Goal: Task Accomplishment & Management: Manage account settings

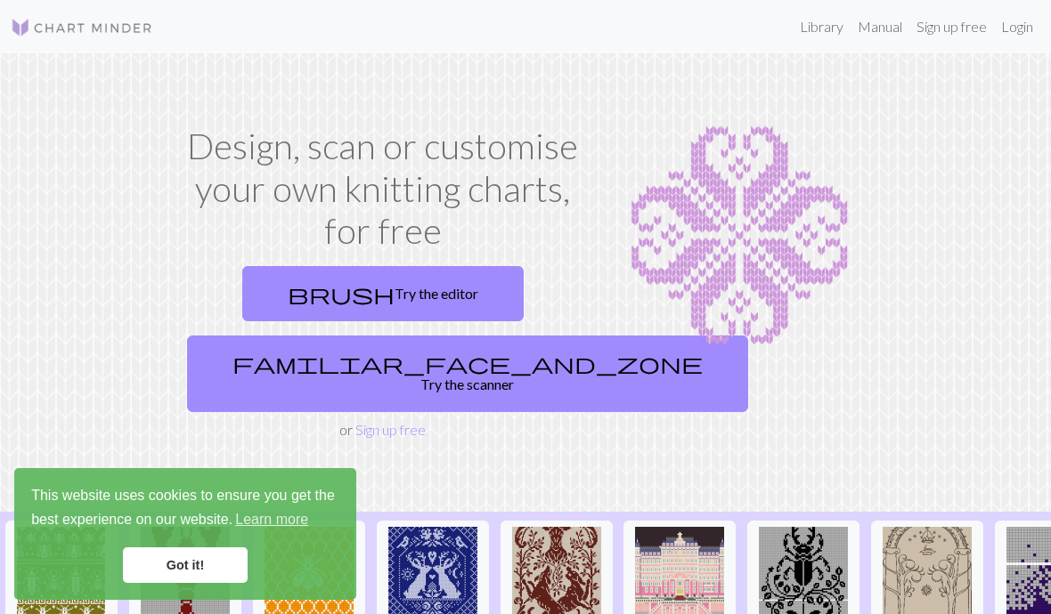
click at [219, 562] on link "Got it!" at bounding box center [185, 566] width 125 height 36
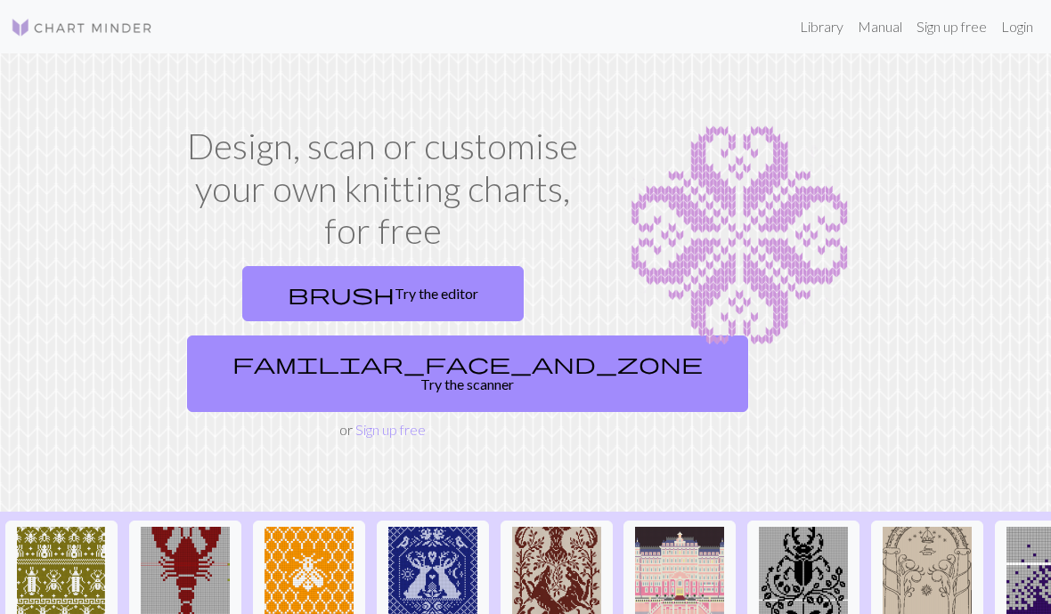
click at [870, 24] on link "Manual" at bounding box center [879, 27] width 59 height 36
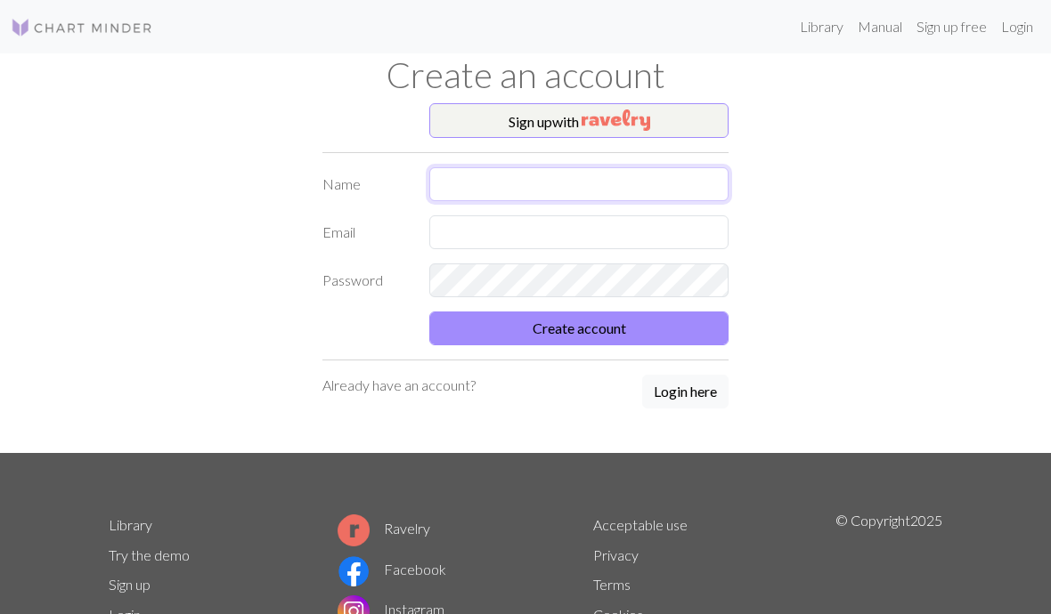
click at [470, 191] on input "text" at bounding box center [578, 184] width 299 height 34
type input "Maryrose Shearme"
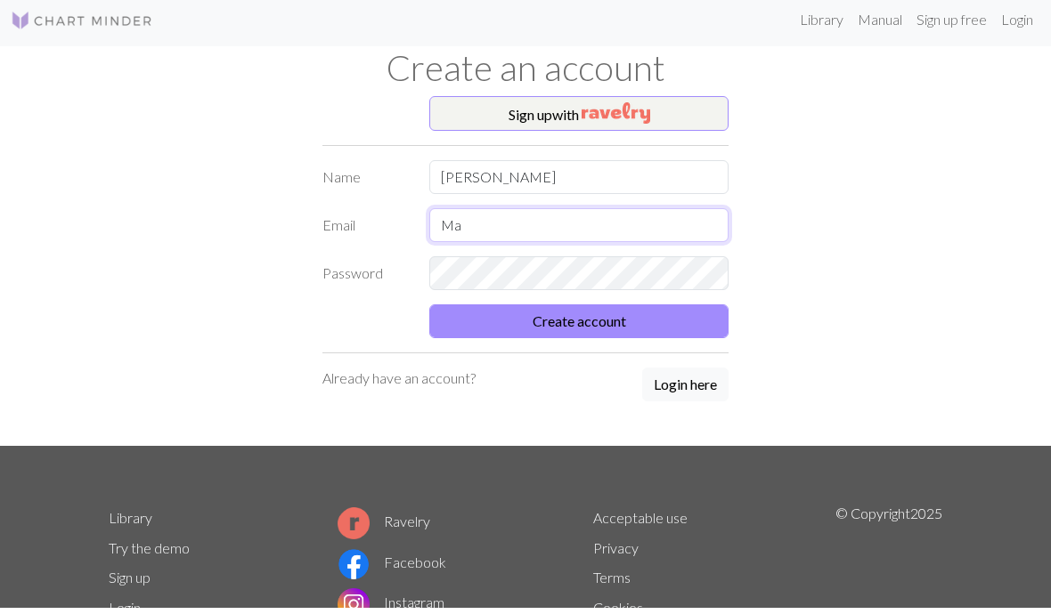
type input "Mar"
type input "maryroseshearme@me.com"
click at [663, 330] on button "Create account" at bounding box center [578, 329] width 299 height 34
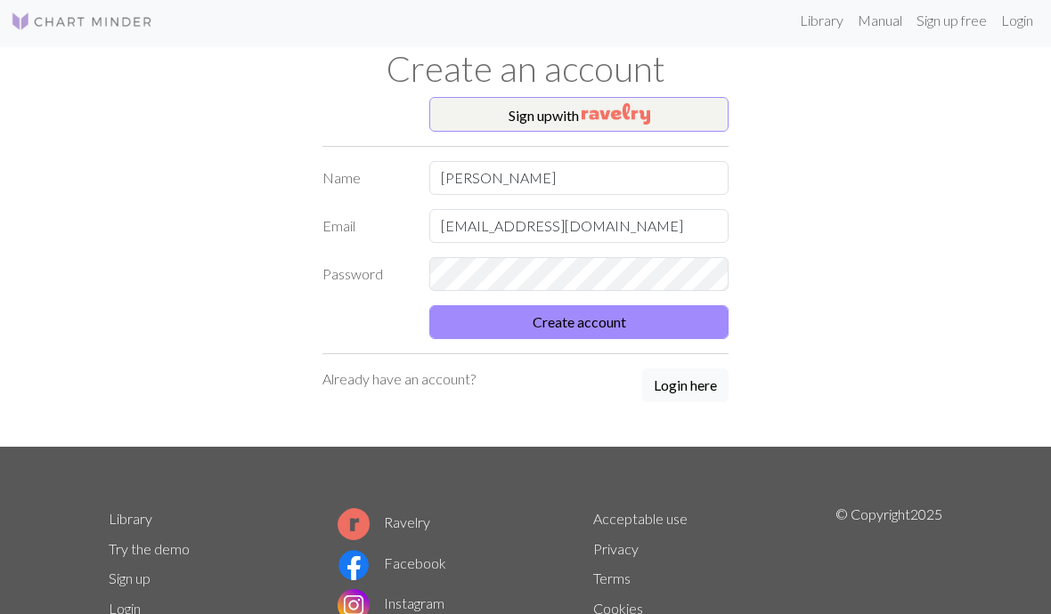
scroll to position [7, 0]
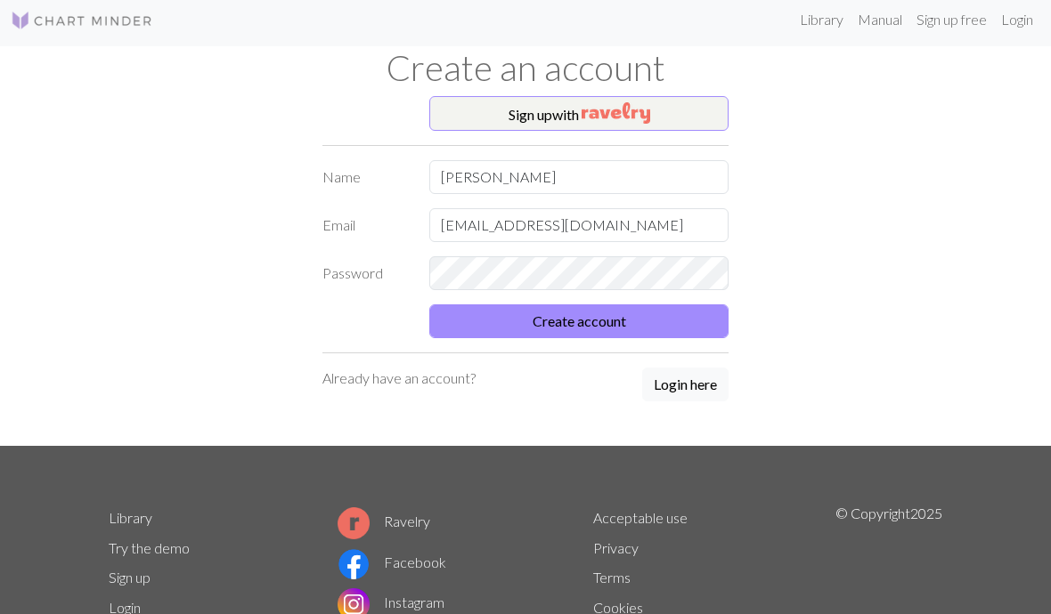
click at [621, 320] on button "Create account" at bounding box center [578, 322] width 299 height 34
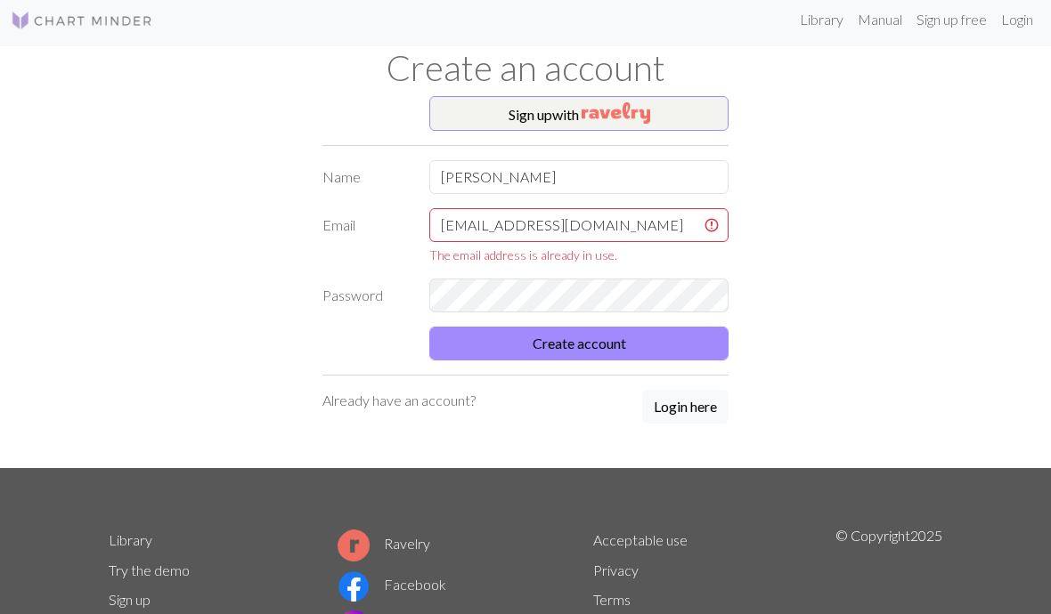
click at [685, 418] on button "Login here" at bounding box center [685, 407] width 86 height 34
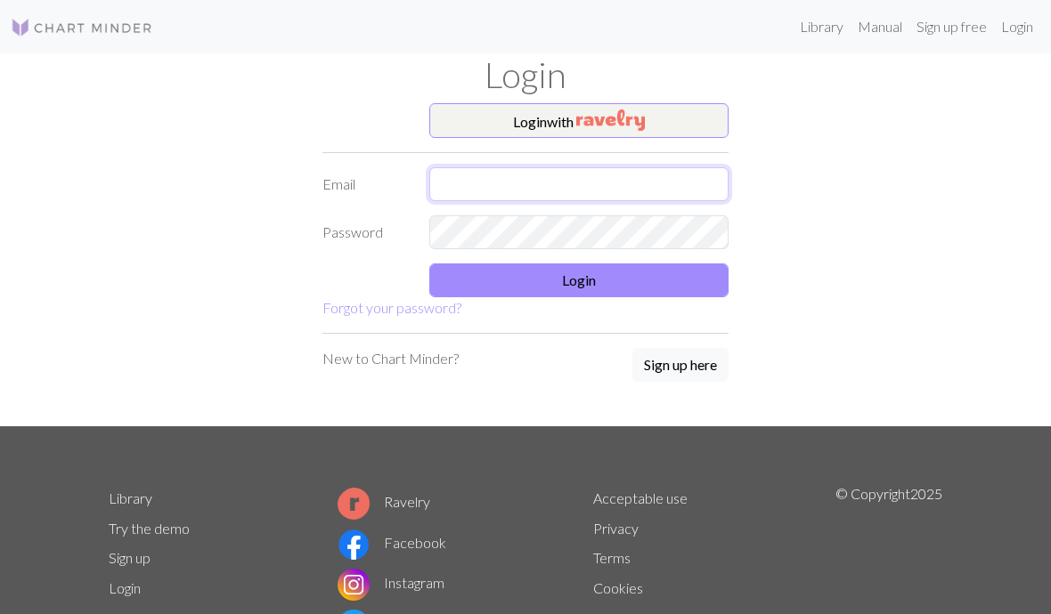
click at [556, 187] on input "text" at bounding box center [578, 184] width 299 height 34
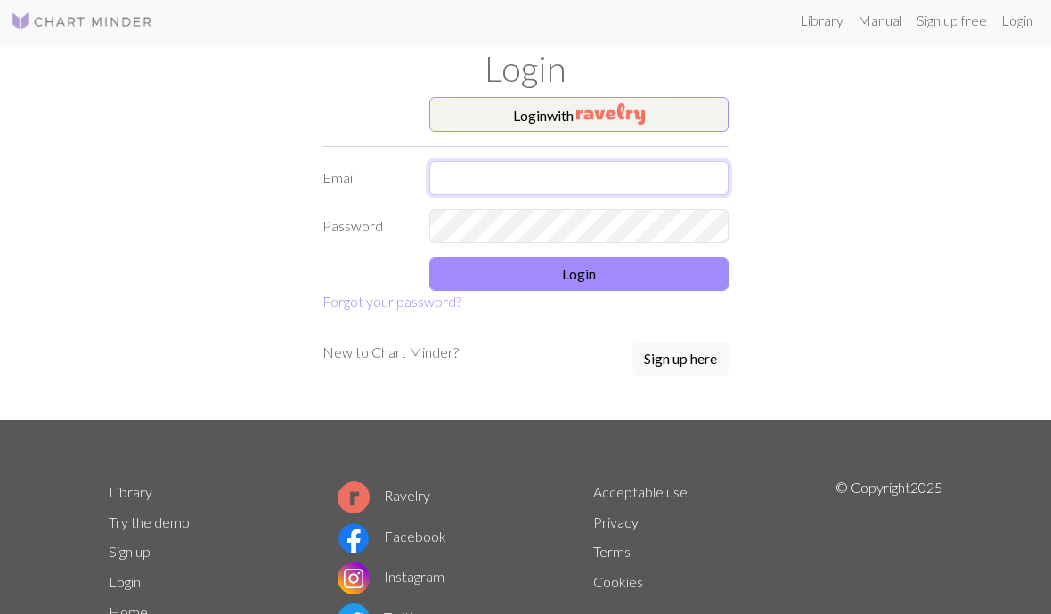
type input "maryroseshearme@me.com"
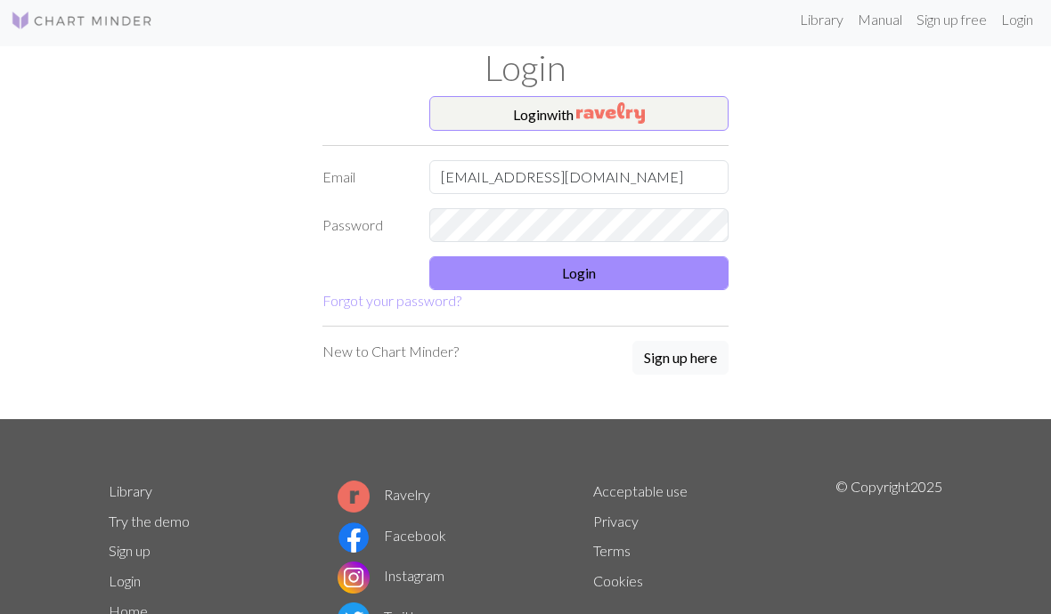
click at [608, 278] on button "Login" at bounding box center [578, 274] width 299 height 34
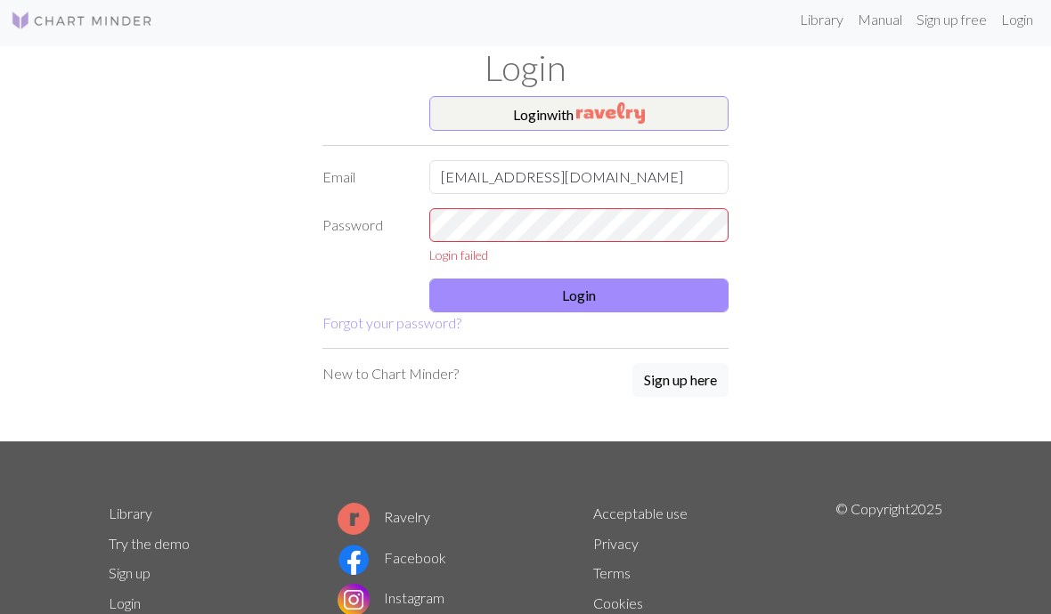
click at [381, 327] on link "Forgot your password?" at bounding box center [391, 322] width 139 height 17
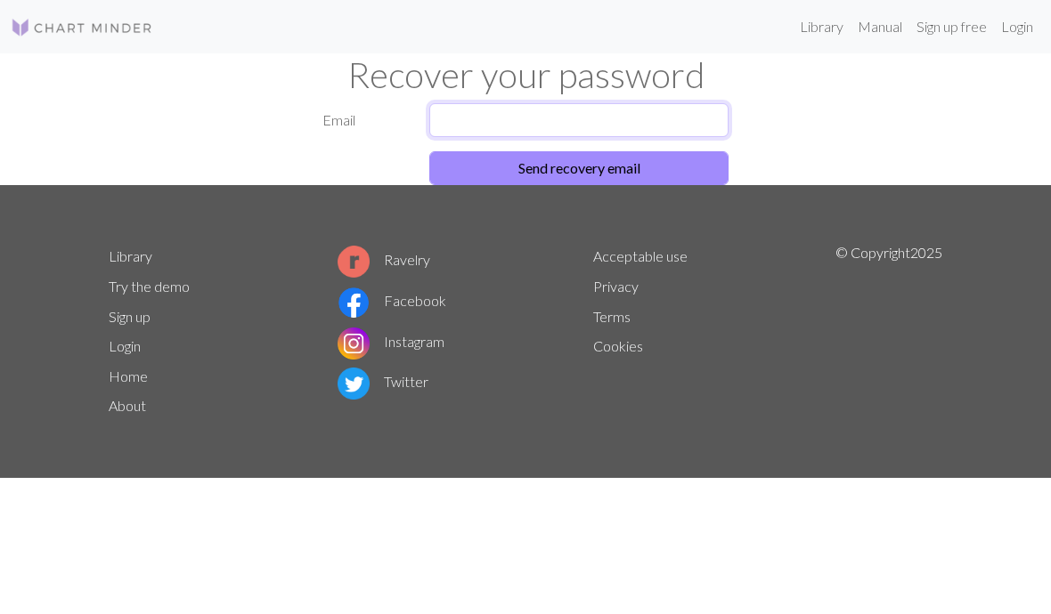
click at [602, 117] on input "text" at bounding box center [578, 120] width 299 height 34
type input "Mary"
type input "maryroseshearme@me.com"
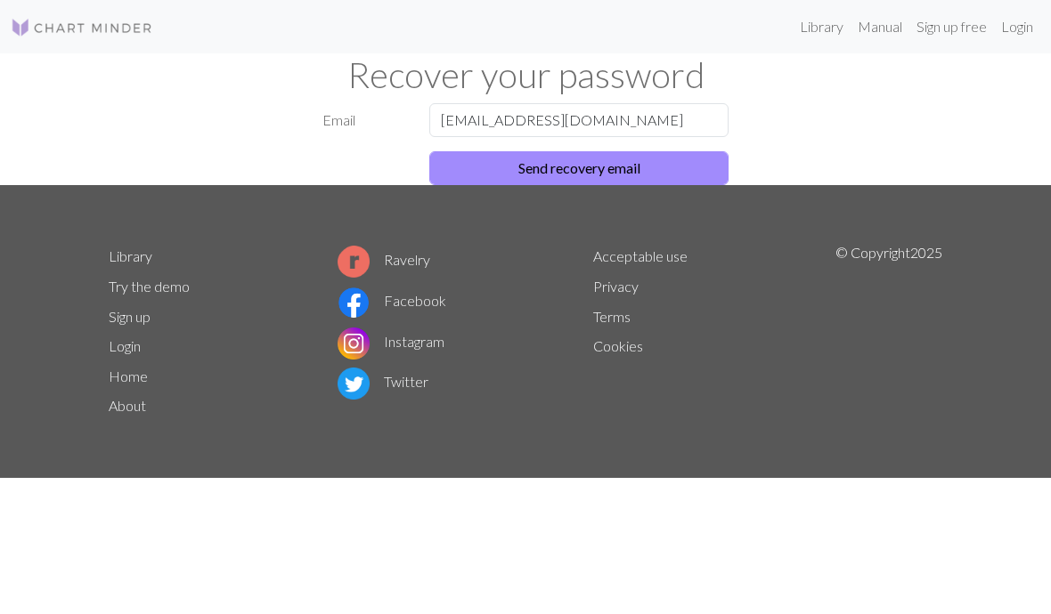
click at [636, 171] on button "Send recovery email" at bounding box center [578, 168] width 299 height 34
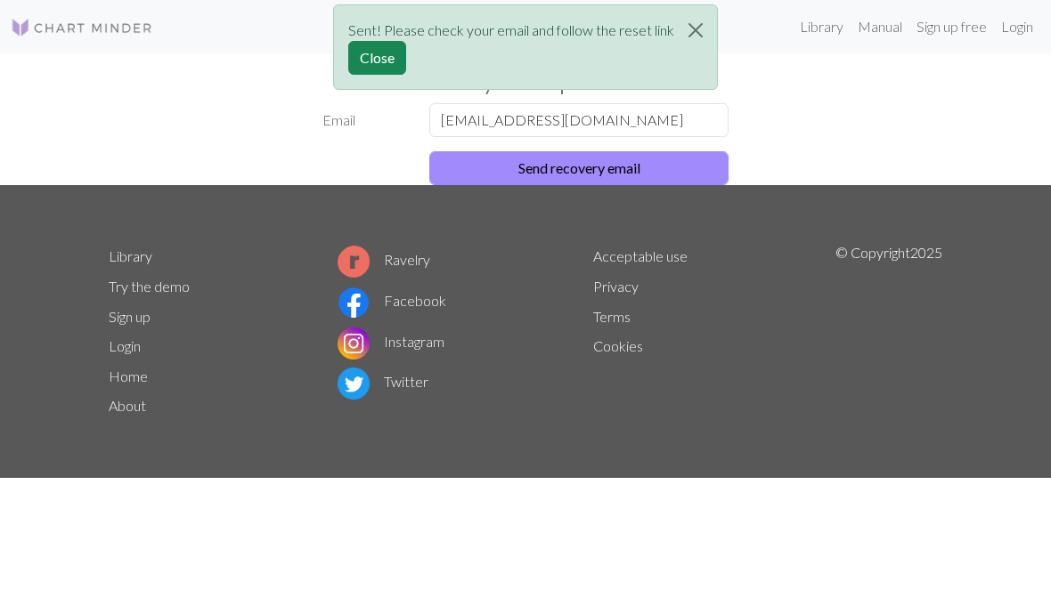
click at [367, 61] on button "Close" at bounding box center [377, 58] width 58 height 34
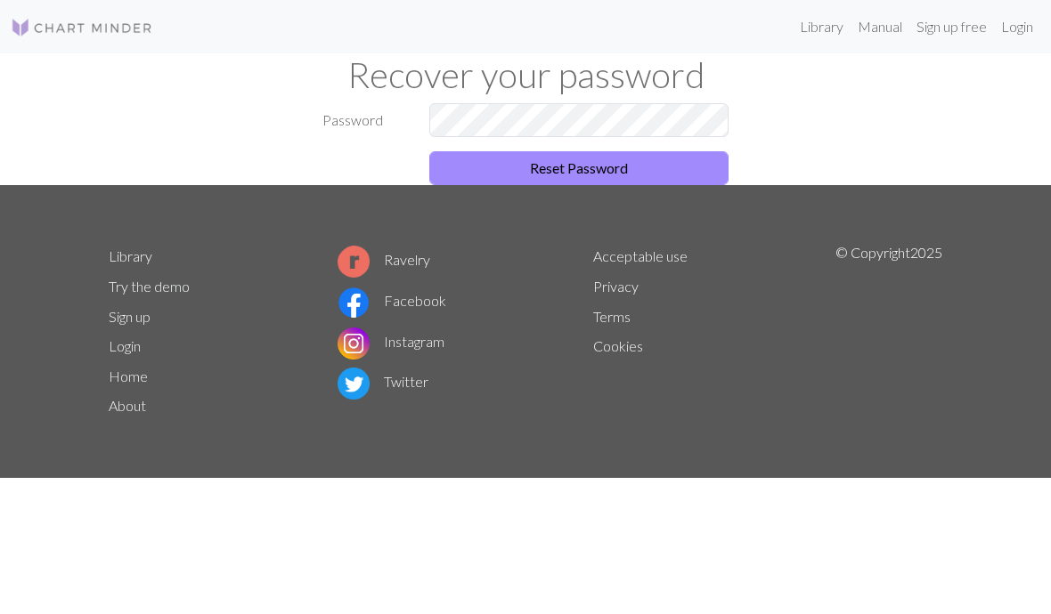
click at [633, 168] on button "Reset Password" at bounding box center [578, 168] width 299 height 34
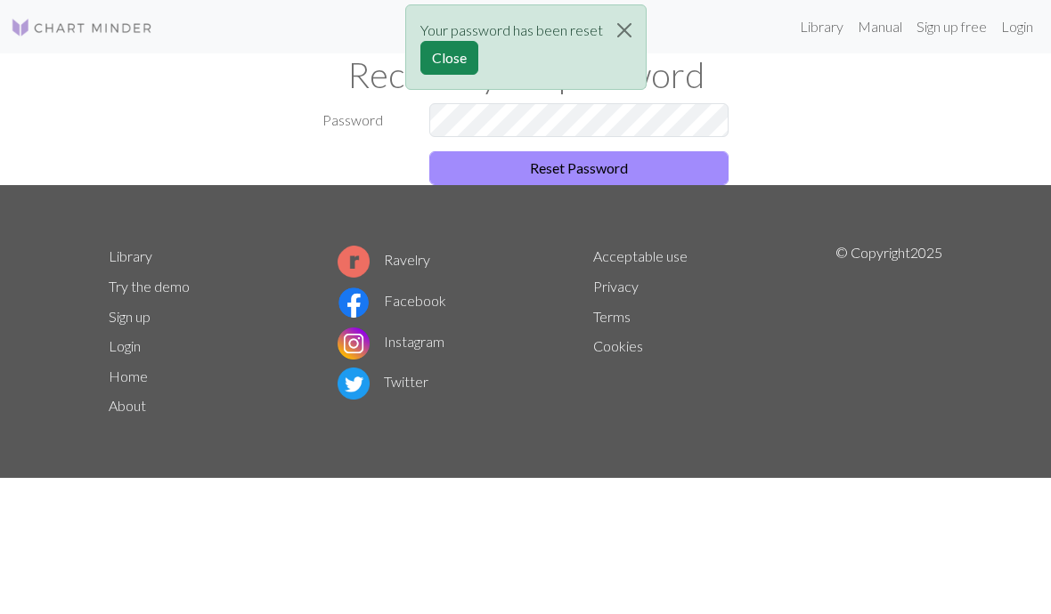
click at [858, 84] on div "Your password has been reset Close" at bounding box center [525, 52] width 1051 height 104
click at [437, 58] on button "Close" at bounding box center [449, 58] width 58 height 34
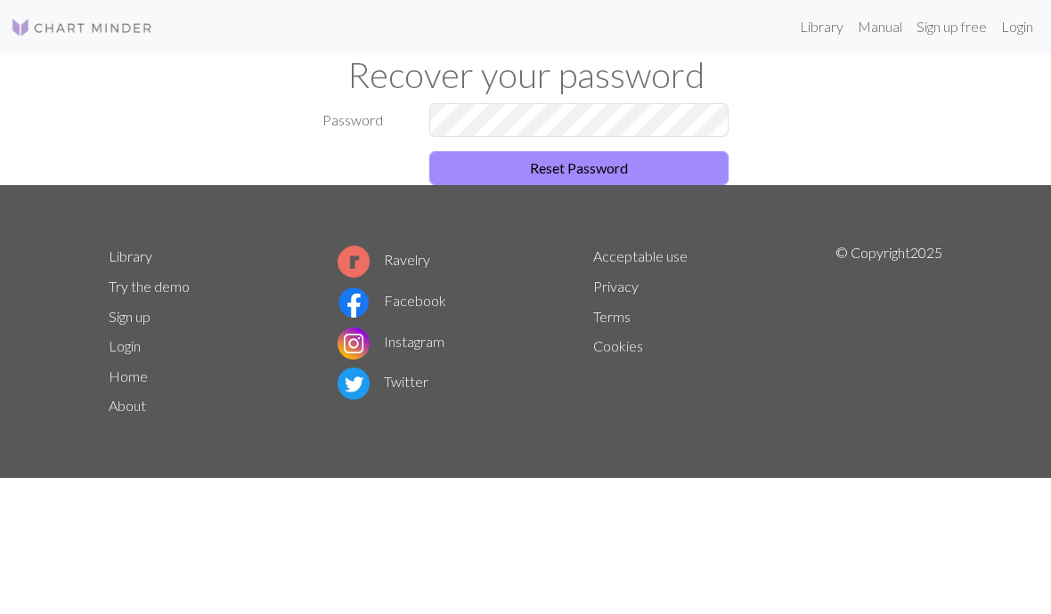
click at [875, 18] on link "Manual" at bounding box center [879, 27] width 59 height 36
